Goal: Find specific page/section: Find specific page/section

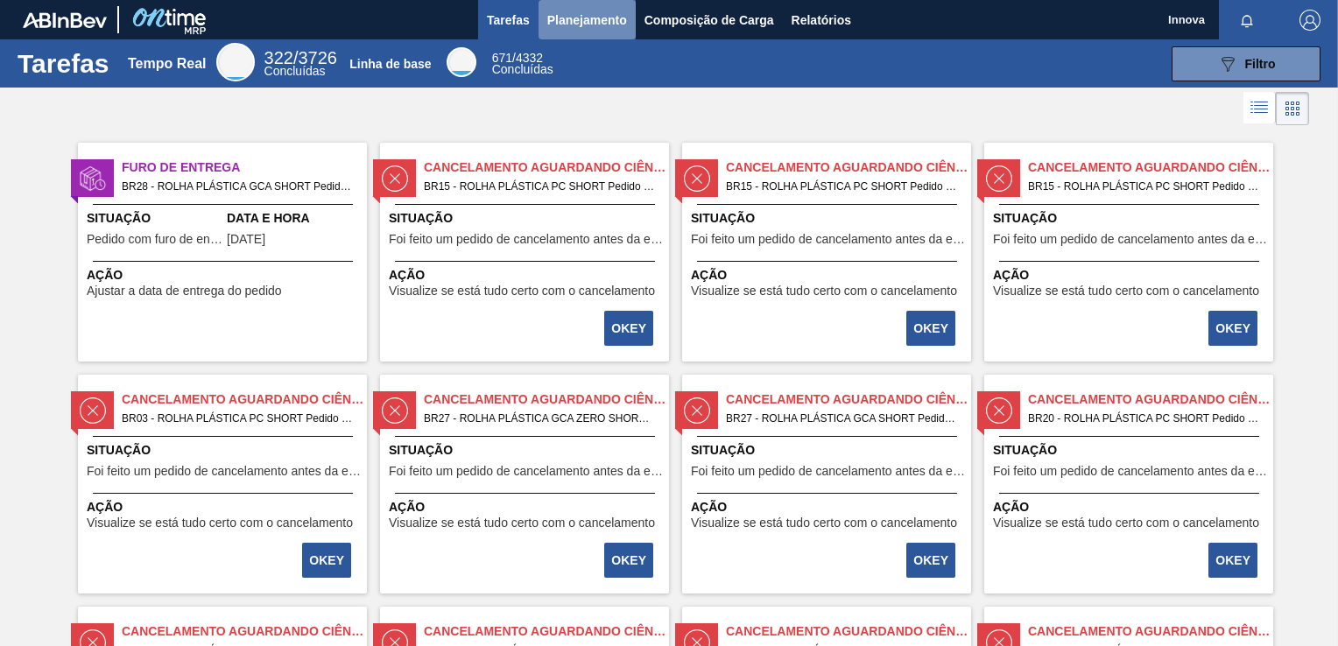
click at [578, 11] on span "Planejamento" at bounding box center [587, 20] width 80 height 21
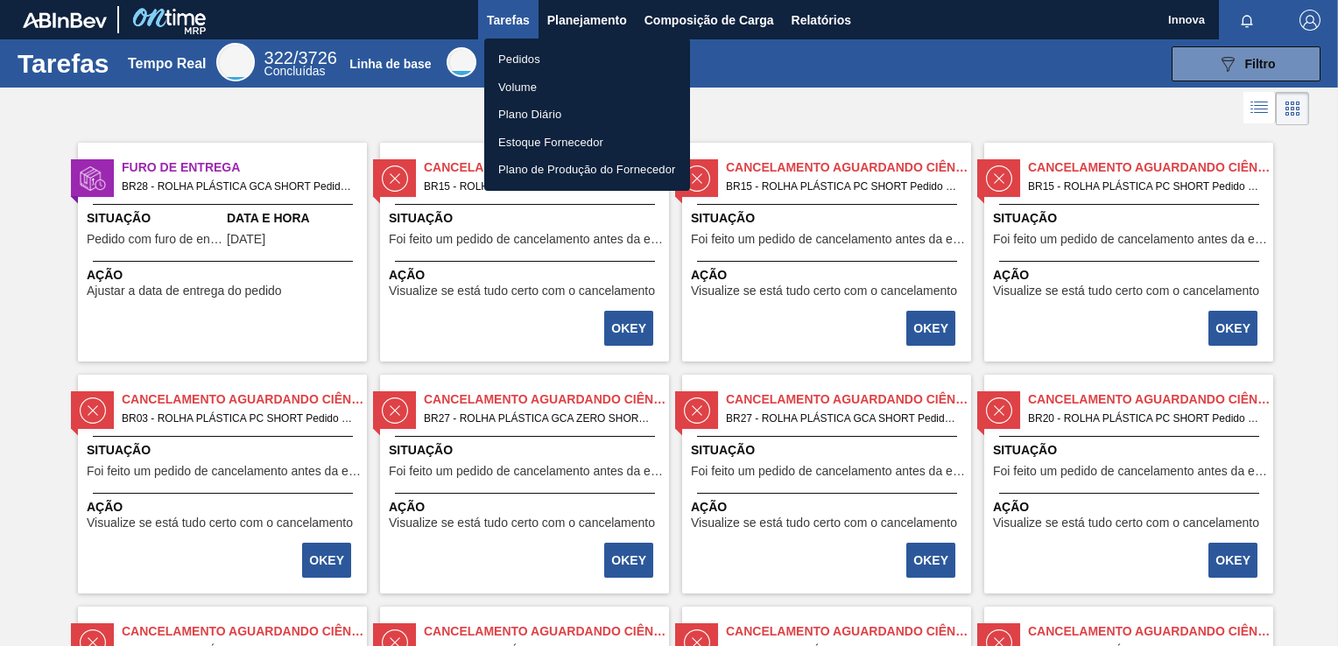
click at [529, 53] on li "Pedidos" at bounding box center [587, 60] width 206 height 28
